Goal: Task Accomplishment & Management: Complete application form

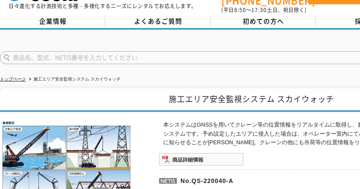
scroll to position [86, 0]
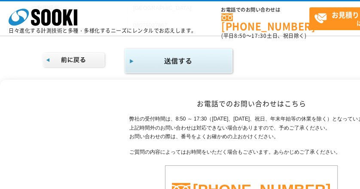
scroll to position [286, 0]
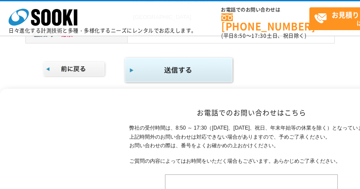
click at [187, 76] on img "submit" at bounding box center [179, 70] width 110 height 28
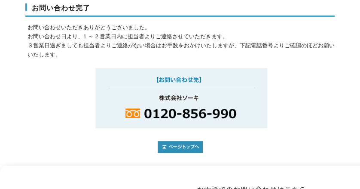
scroll to position [143, 0]
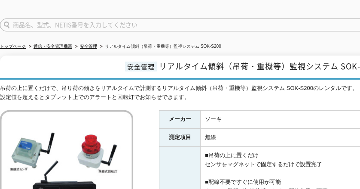
scroll to position [86, 0]
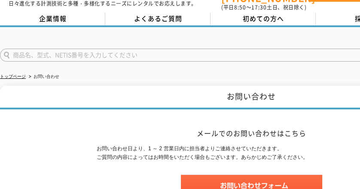
scroll to position [114, 0]
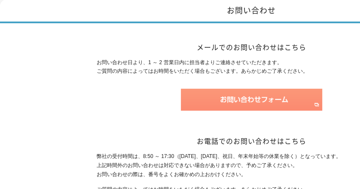
click at [240, 101] on img at bounding box center [251, 99] width 141 height 22
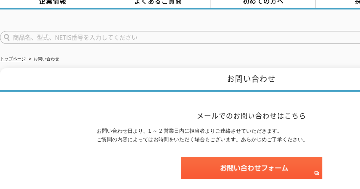
scroll to position [0, 0]
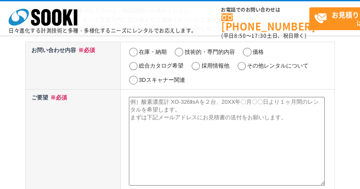
scroll to position [57, 0]
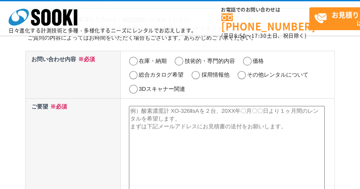
click at [244, 58] on input "価格" at bounding box center [247, 61] width 11 height 9
radio input "true"
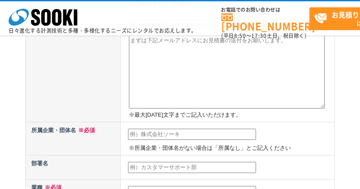
scroll to position [114, 0]
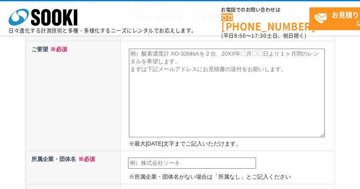
click at [149, 59] on textarea at bounding box center [227, 93] width 196 height 88
paste textarea "リアルタイム傾斜（吊荷・重機等）監視システム SOK-S200"
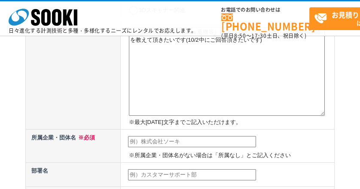
scroll to position [172, 0]
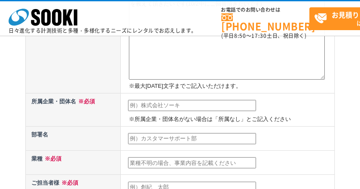
type textarea "リアルタイム傾斜（吊荷・重機等）監視システム SOK-S200 1台の月極単価を教えて頂きたいです(10/2中にご回答頂きたいです)"
click at [158, 104] on input "text" at bounding box center [192, 105] width 128 height 11
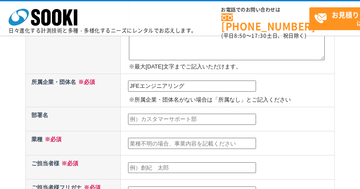
scroll to position [200, 0]
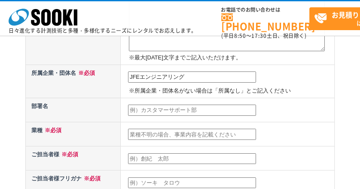
type input "JFEエンジニアリング"
click at [165, 135] on input "text" at bounding box center [192, 133] width 128 height 11
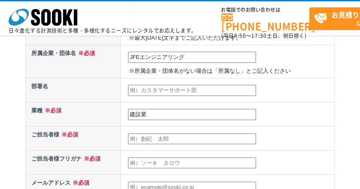
scroll to position [229, 0]
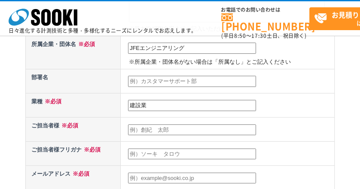
type input "建設業"
click at [156, 125] on input "text" at bounding box center [192, 129] width 128 height 11
type input "ハ"
type input "原"
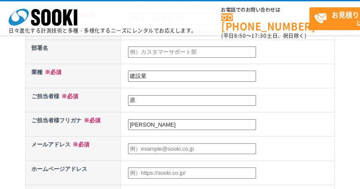
scroll to position [315, 0]
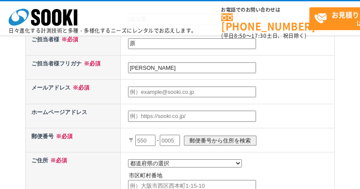
type input "[PERSON_NAME]"
click at [149, 94] on input "text" at bounding box center [192, 91] width 128 height 11
paste input "[EMAIL_ADDRESS][DOMAIN_NAME]"
type input "[EMAIL_ADDRESS][DOMAIN_NAME]"
click at [139, 138] on input "text" at bounding box center [145, 139] width 20 height 11
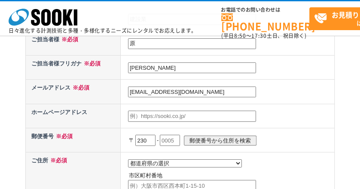
type input "230"
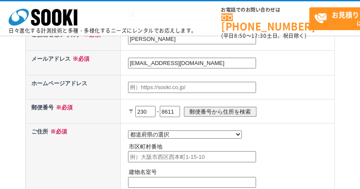
type input "8611"
click at [174, 132] on select "都道府県の選択 北海道 青森県 岩手県 宮城県 秋田県 山形県 福島県 茨城県 栃木県 群馬県 埼玉県 千葉県 東京都 神奈川県 新潟県 富山県 石川県 福井…" at bounding box center [185, 134] width 114 height 8
select select "14"
click at [128, 130] on select "都道府県の選択 北海道 青森県 岩手県 宮城県 秋田県 山形県 福島県 茨城県 栃木県 群馬県 埼玉県 千葉県 東京都 神奈川県 新潟県 富山県 石川県 福井…" at bounding box center [185, 134] width 114 height 8
click at [151, 160] on input "text" at bounding box center [192, 156] width 128 height 11
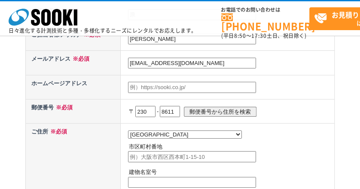
paste input "横浜市鶴見区末広町2丁目1番地"
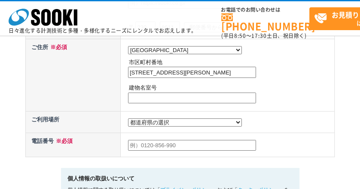
scroll to position [430, 0]
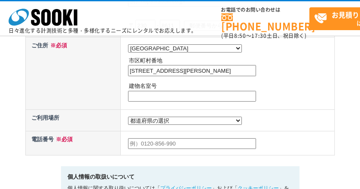
type input "横浜市鶴見区末広町2丁目1番地"
click at [175, 120] on select "都道府県の選択 利用場所未定 北海道 青森県 岩手県 宮城県 秋田県 山形県 福島県 茨城県 栃木県 群馬県 埼玉県 千葉県 東京都 神奈川県 新潟県 富山県…" at bounding box center [185, 120] width 114 height 8
select select "14"
click at [128, 116] on select "都道府県の選択 利用場所未定 北海道 青森県 岩手県 宮城県 秋田県 山形県 福島県 茨城県 栃木県 群馬県 埼玉県 千葉県 東京都 神奈川県 新潟県 富山県…" at bounding box center [185, 120] width 114 height 8
click at [157, 146] on input "text" at bounding box center [192, 143] width 128 height 11
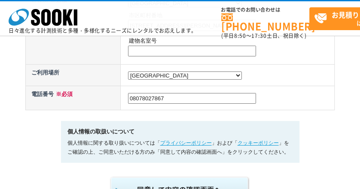
scroll to position [515, 0]
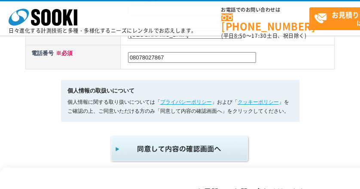
type input "08078027867"
click at [172, 151] on img "submit" at bounding box center [180, 148] width 141 height 28
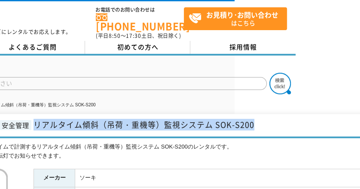
scroll to position [0, 143]
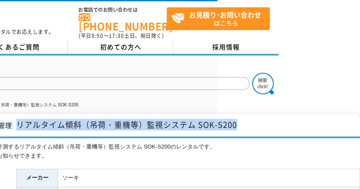
drag, startPoint x: 160, startPoint y: 118, endPoint x: 248, endPoint y: 117, distance: 88.5
click at [248, 117] on h1 "安全管理 リアルタイム傾斜（吊荷・重機等）監視システム SOK-S200" at bounding box center [108, 126] width 503 height 24
copy span "リアルタイム傾斜（吊荷・重機等）監視システム SOK-S200"
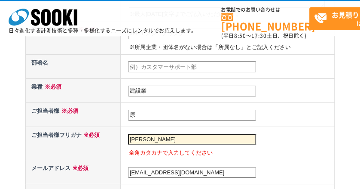
scroll to position [315, 0]
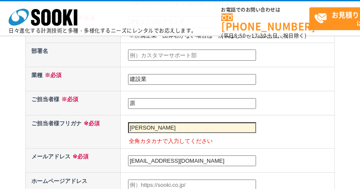
drag, startPoint x: 156, startPoint y: 122, endPoint x: 117, endPoint y: 120, distance: 39.6
click at [117, 120] on tr "ご担当者様フリガナ ※必須 慎二 全角カタカナで入力してください" at bounding box center [180, 131] width 309 height 33
click at [146, 101] on input "原" at bounding box center [192, 103] width 128 height 11
paste input "慎二"
type input "原慎二"
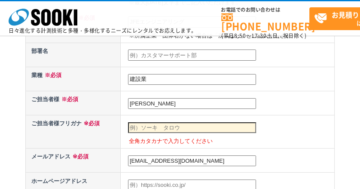
click at [153, 128] on input "text" at bounding box center [192, 127] width 128 height 11
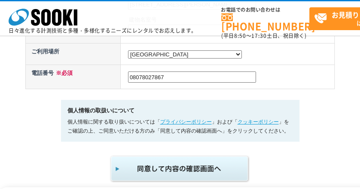
scroll to position [601, 0]
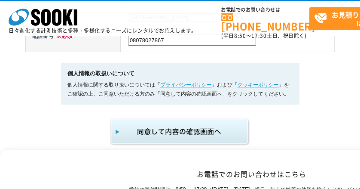
type input "ハラシンジ"
click at [183, 131] on img "submit" at bounding box center [180, 131] width 141 height 28
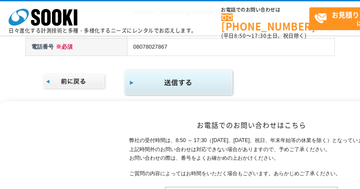
scroll to position [286, 0]
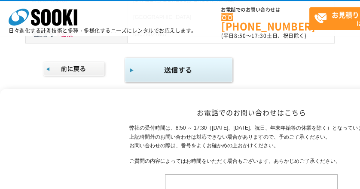
click at [177, 76] on img "submit" at bounding box center [179, 70] width 110 height 28
